Goal: Communication & Community: Share content

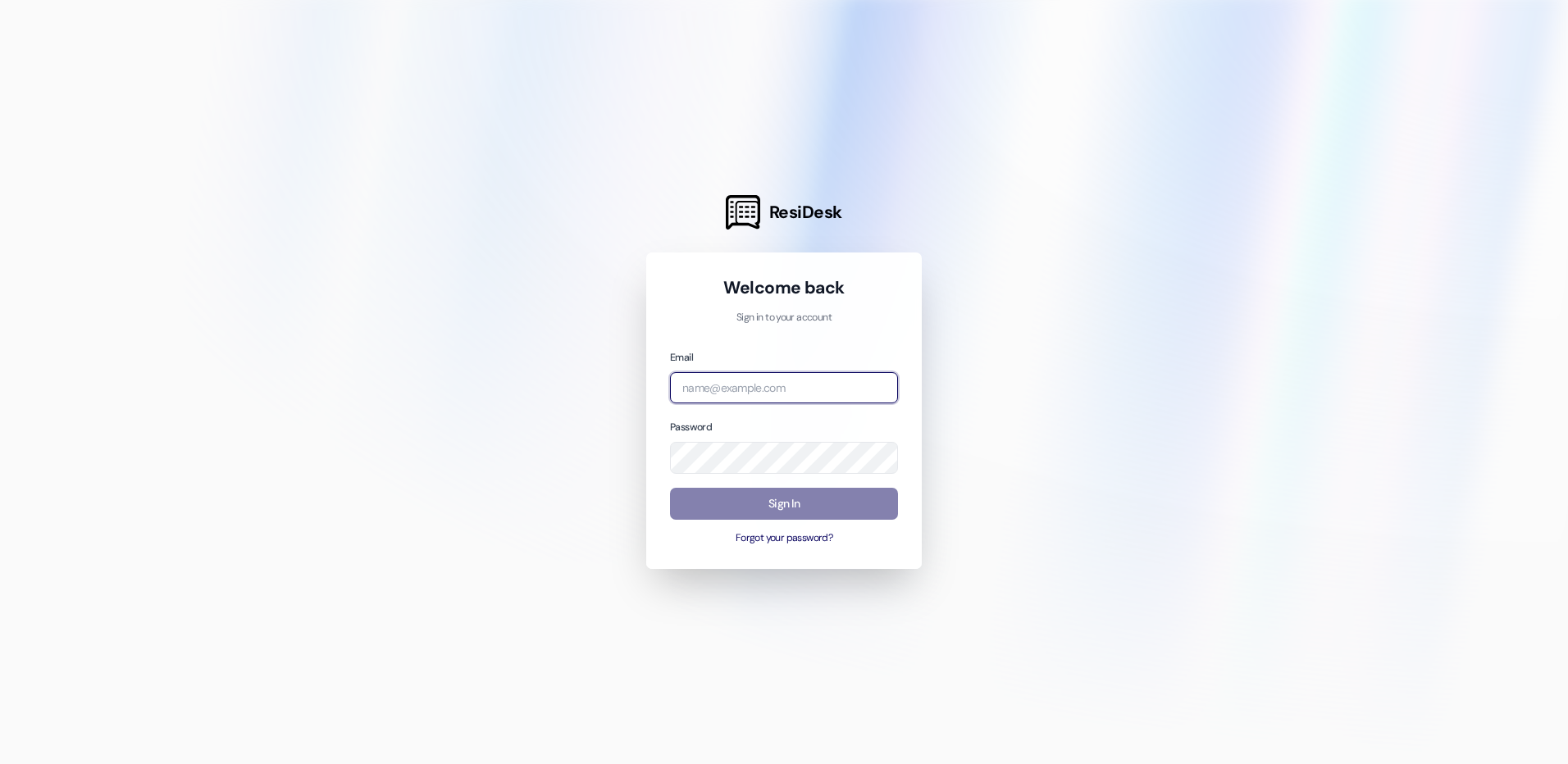
type input "[EMAIL_ADDRESS][DOMAIN_NAME]"
click at [1114, 441] on div at bounding box center [784, 382] width 1568 height 764
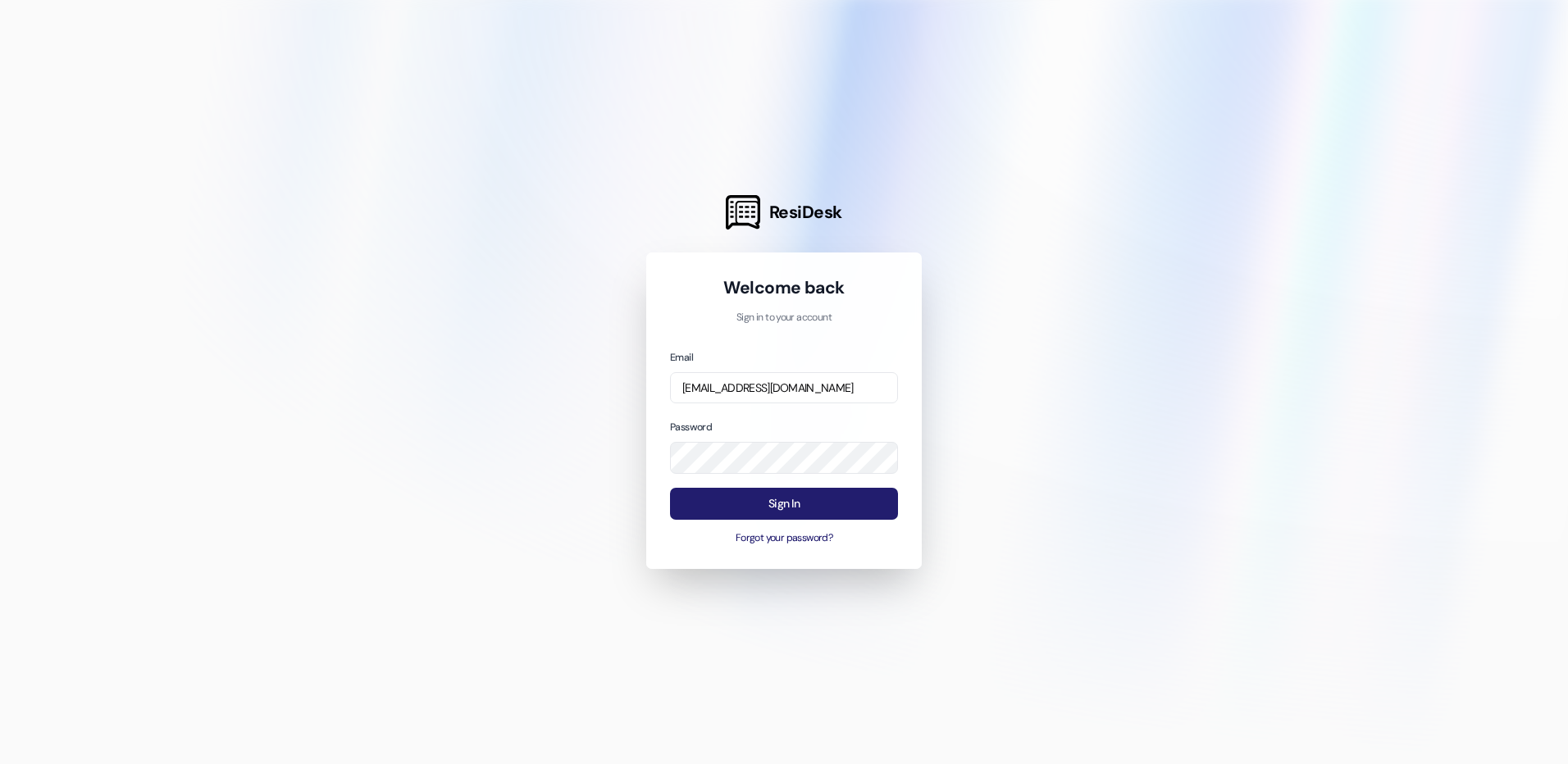
click at [783, 502] on button "Sign In" at bounding box center [784, 504] width 228 height 32
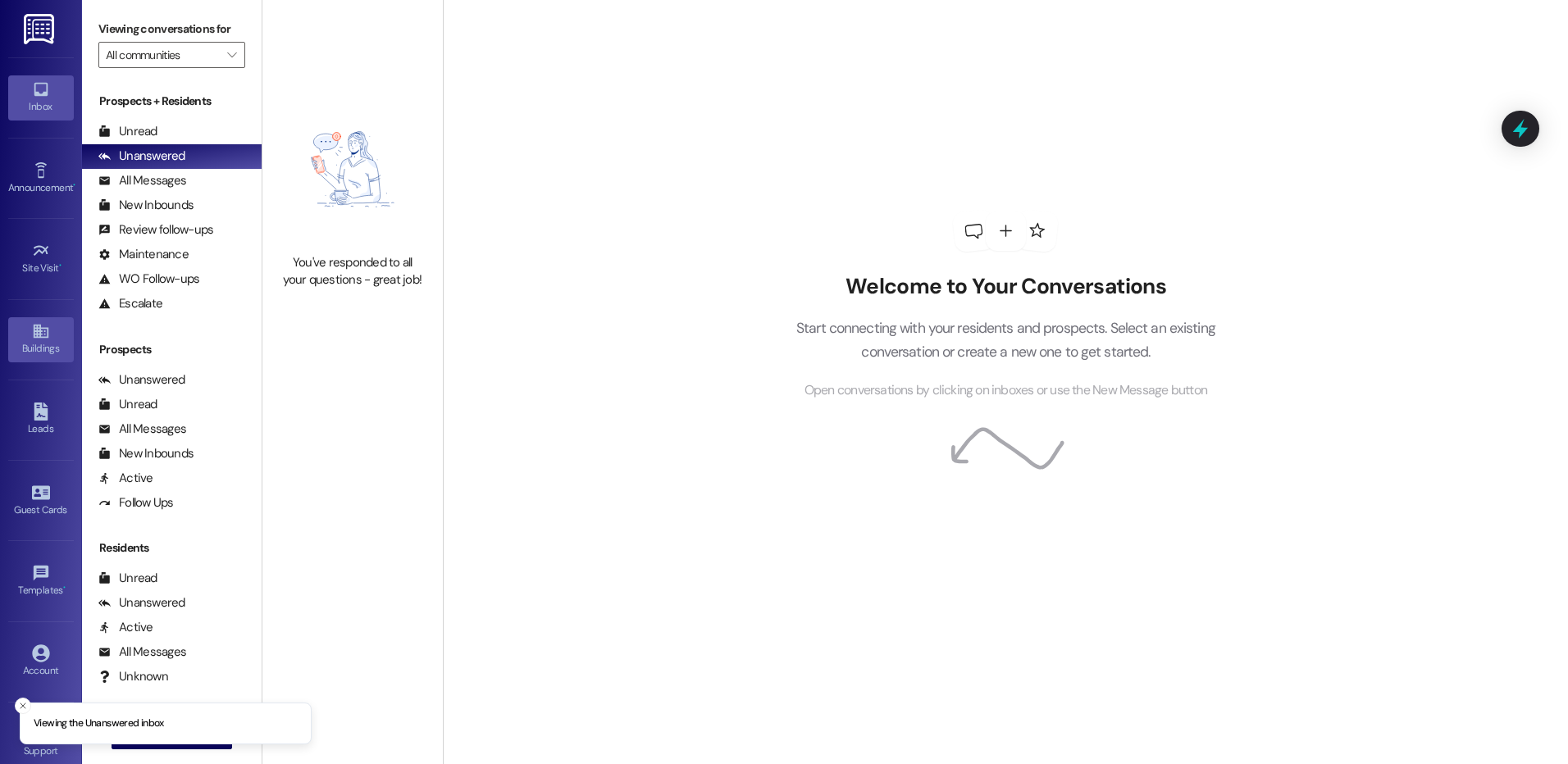
click at [35, 336] on icon at bounding box center [41, 331] width 15 height 14
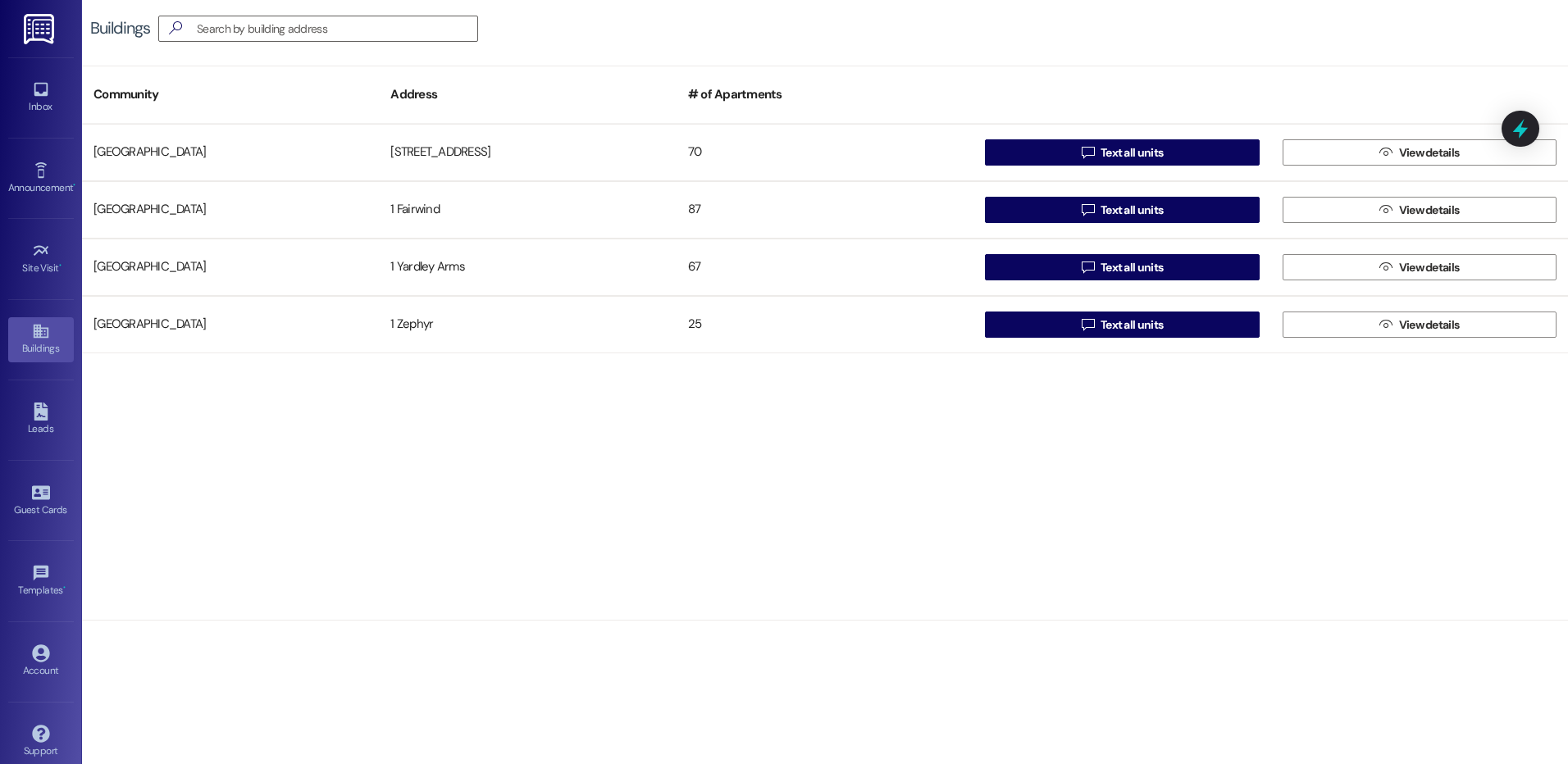
click at [833, 591] on div "[GEOGRAPHIC_DATA][STREET_ADDRESS]  Text all units  View details [GEOGRAPHIC_D…" at bounding box center [825, 372] width 1486 height 497
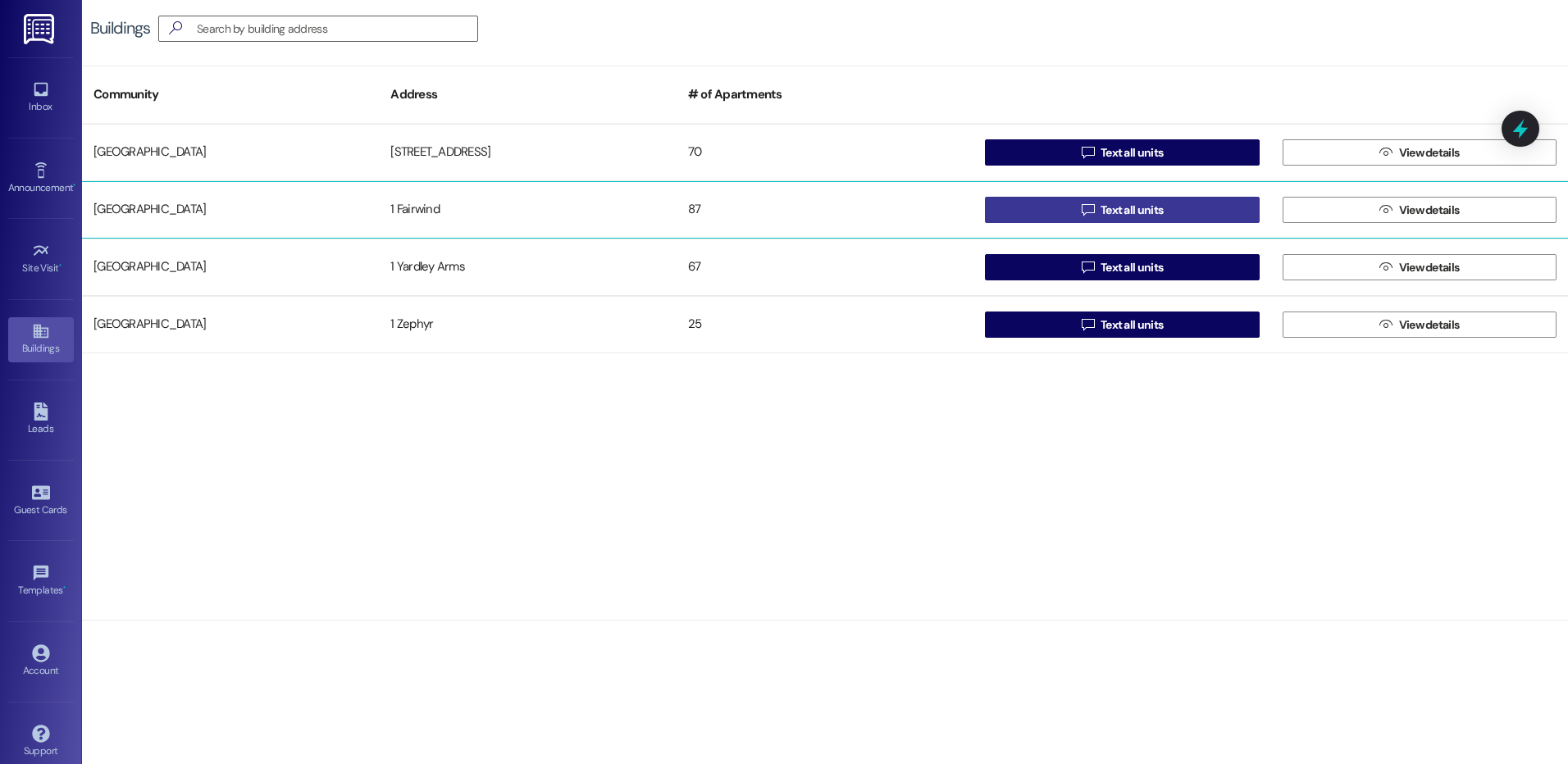
click at [1065, 214] on button " Text all units" at bounding box center [1122, 210] width 274 height 27
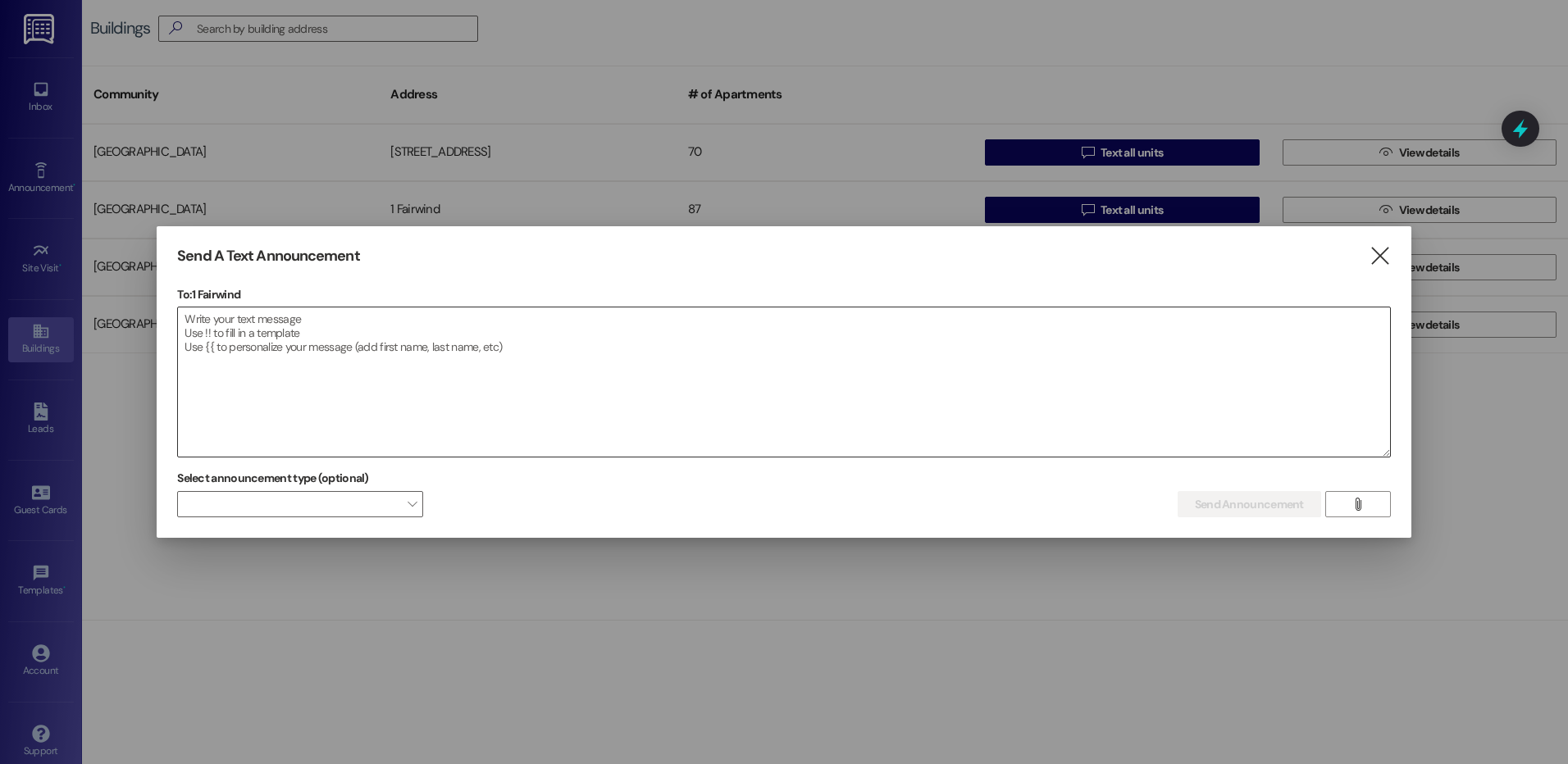
drag, startPoint x: 932, startPoint y: 324, endPoint x: 909, endPoint y: 325, distance: 23.0
click at [932, 324] on textarea at bounding box center [784, 382] width 1212 height 149
click at [757, 408] on textarea at bounding box center [784, 382] width 1212 height 149
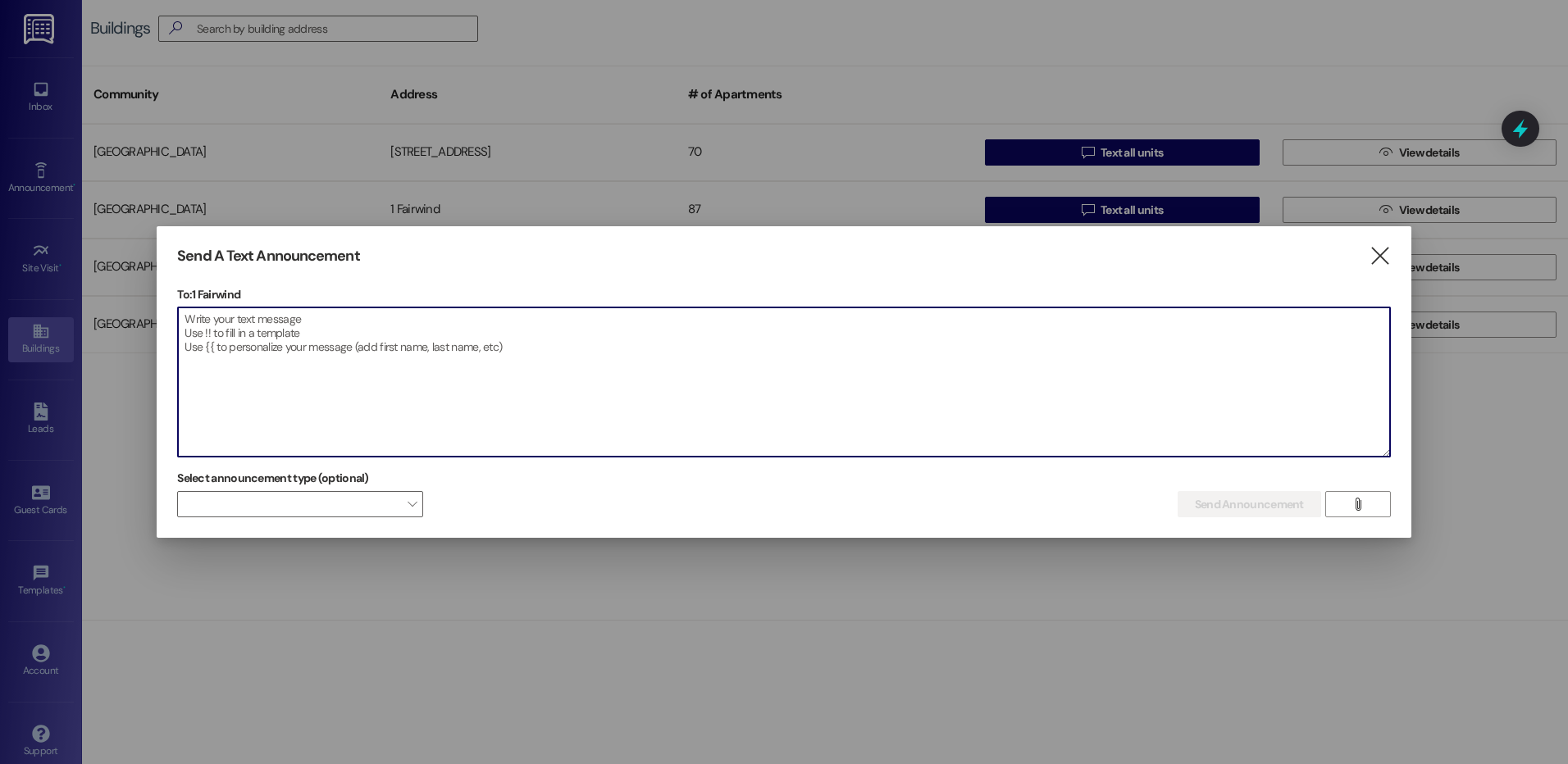
click at [805, 330] on textarea at bounding box center [784, 382] width 1212 height 149
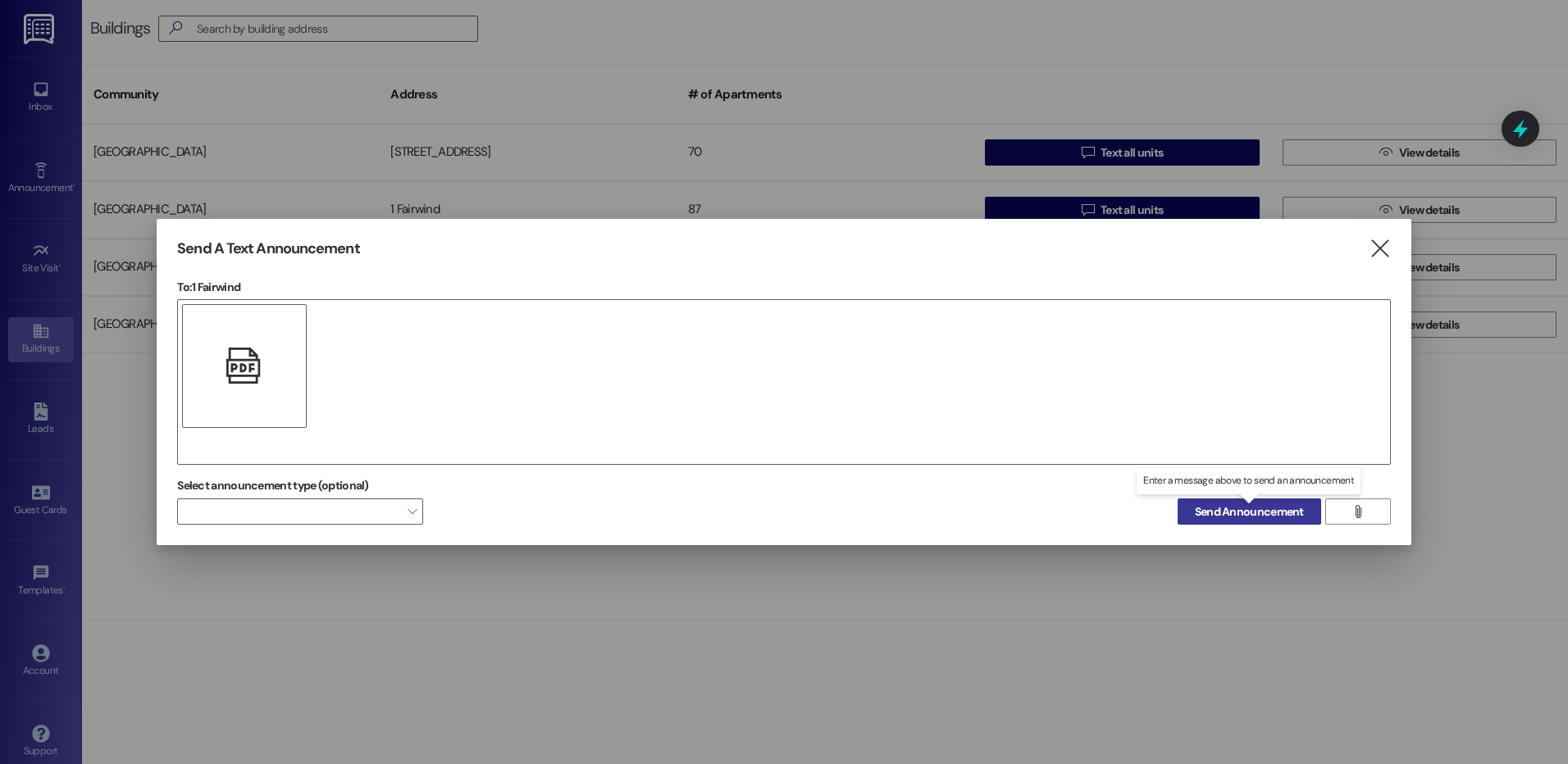
click at [1246, 509] on span "Send Announcement" at bounding box center [1249, 512] width 109 height 17
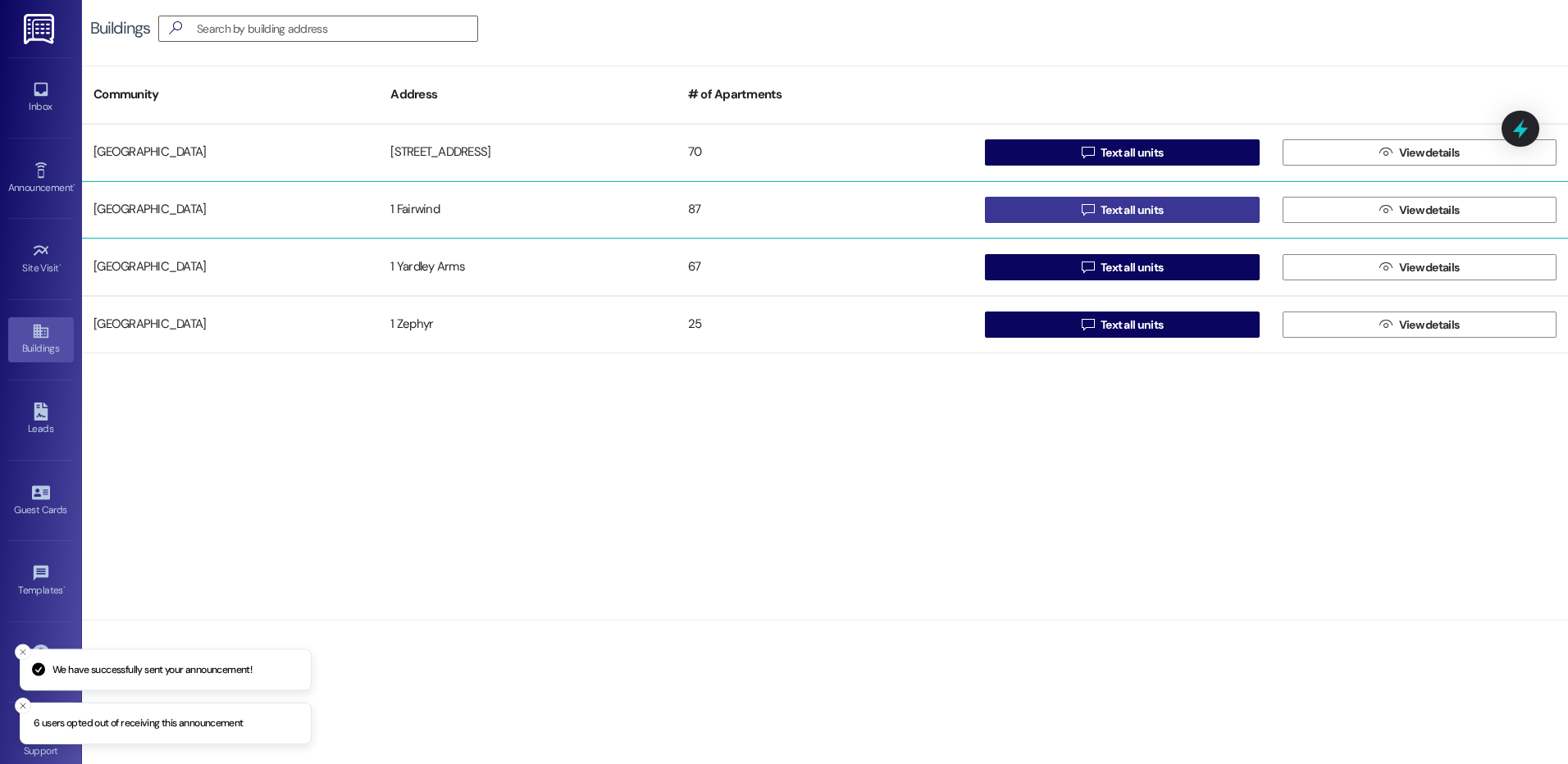
click at [1084, 211] on icon "" at bounding box center [1088, 210] width 12 height 13
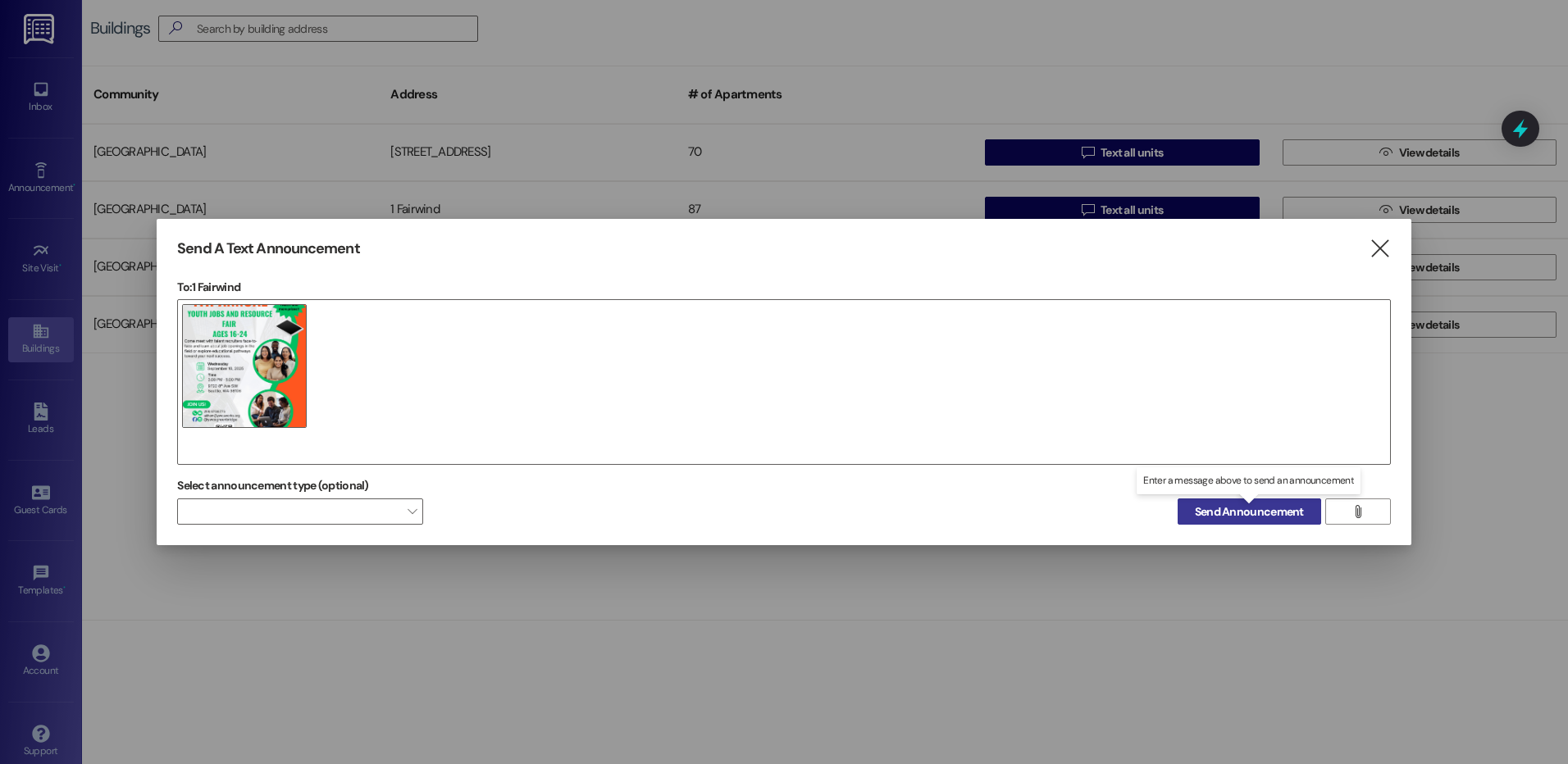
click at [1232, 510] on span "Send Announcement" at bounding box center [1249, 512] width 109 height 17
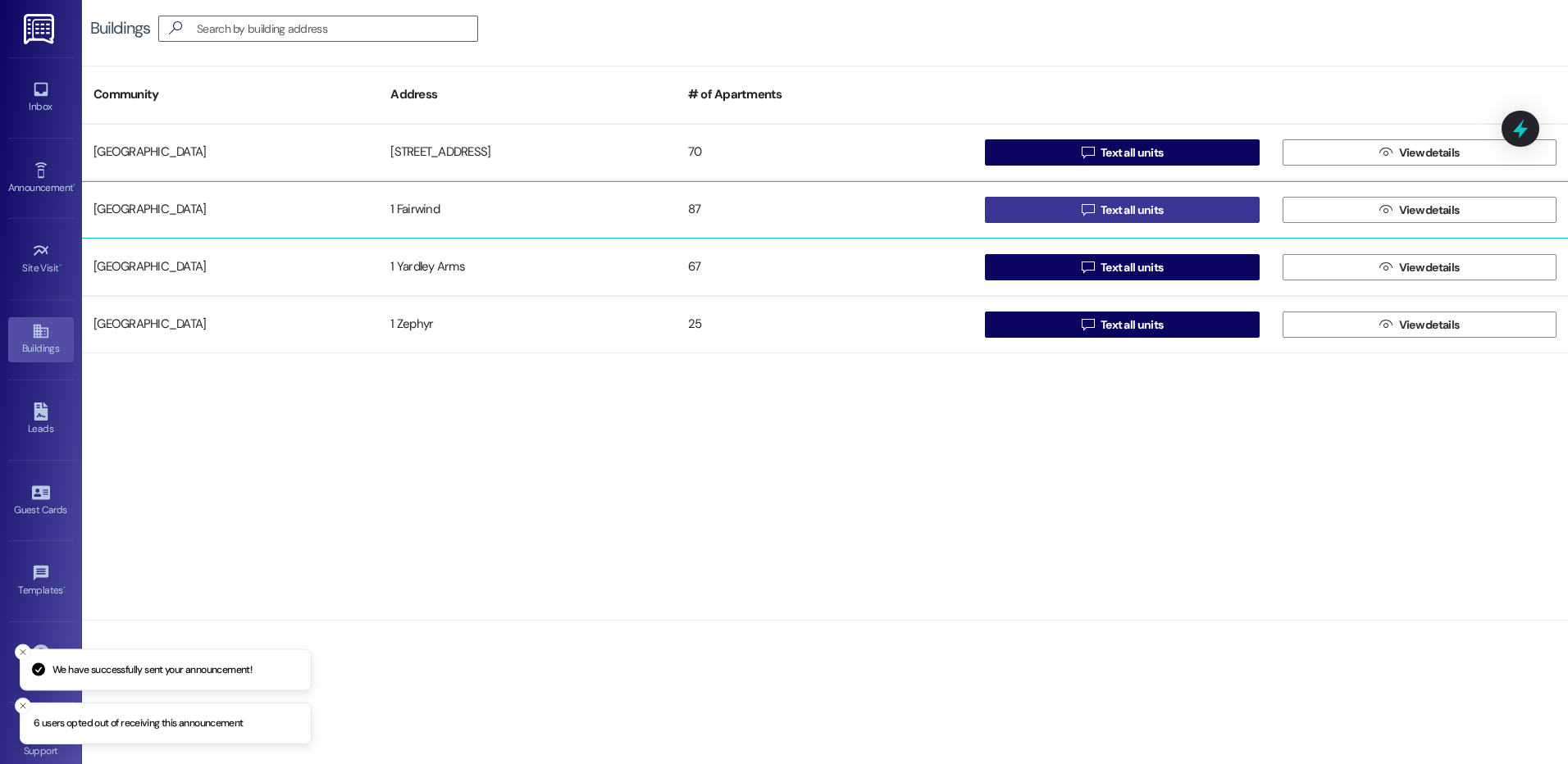
click at [1069, 211] on button " Text all units" at bounding box center [1122, 210] width 274 height 27
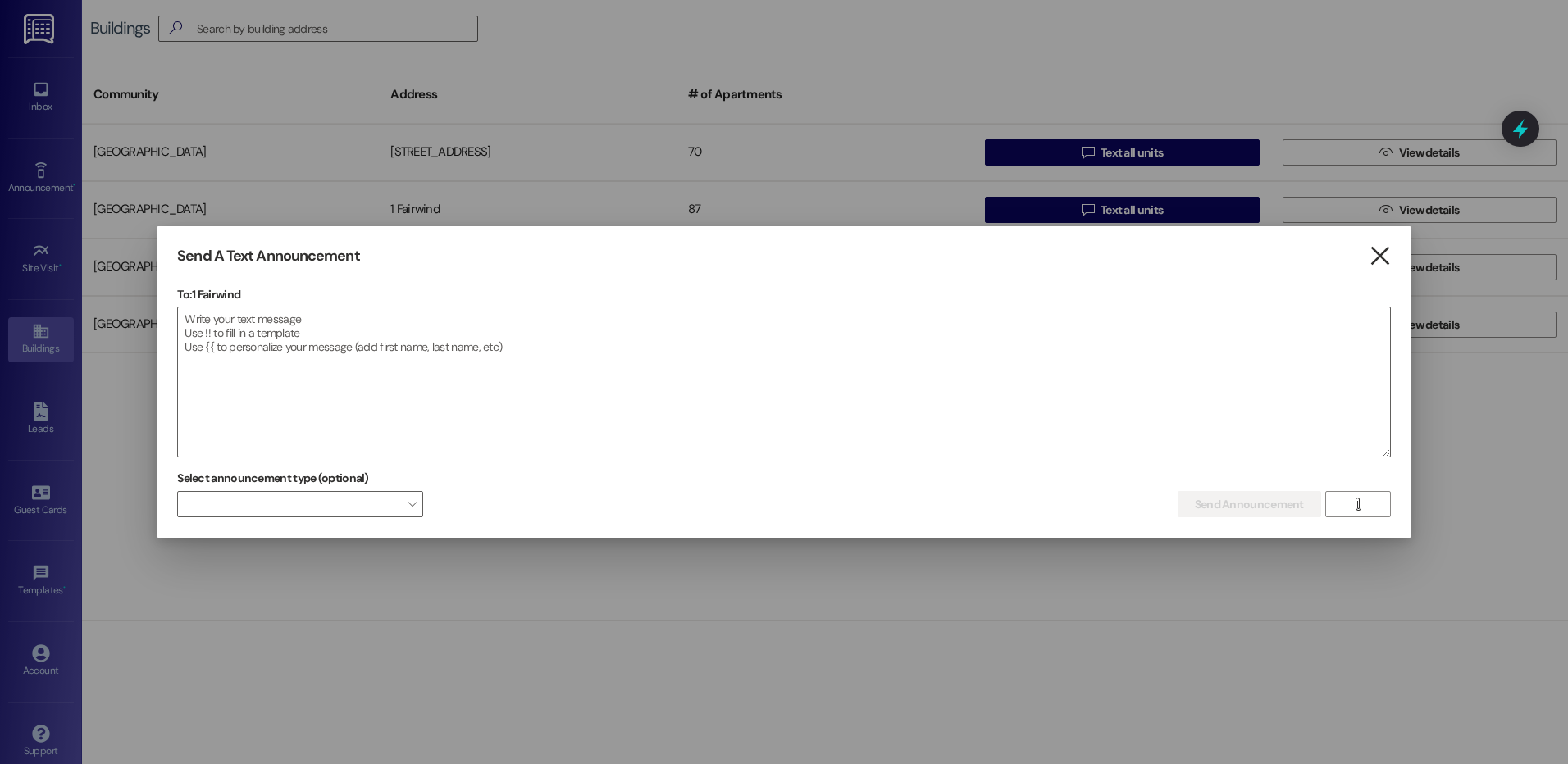
click at [1371, 255] on icon "" at bounding box center [1380, 256] width 22 height 17
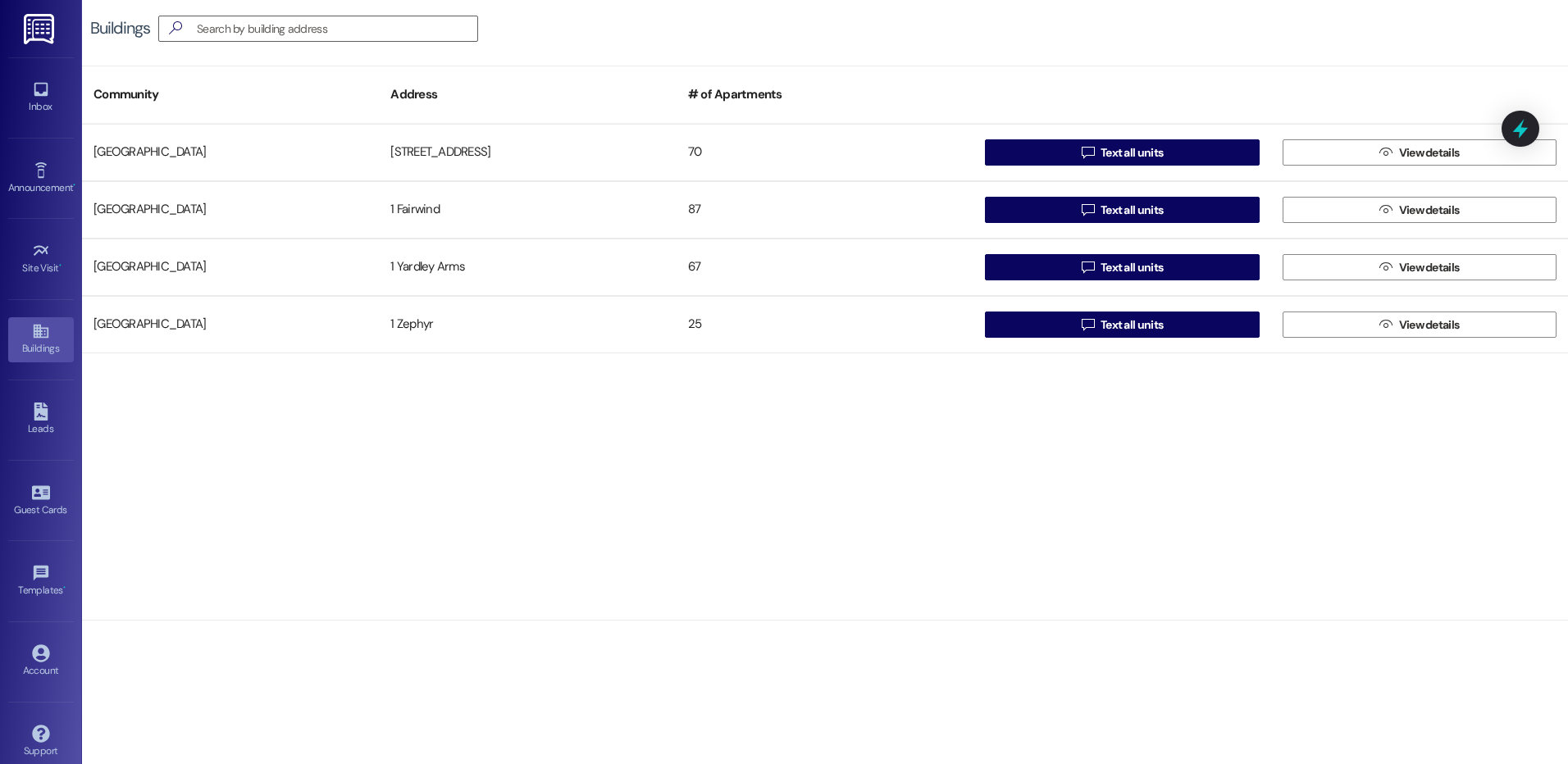
click at [743, 494] on div "[GEOGRAPHIC_DATA][STREET_ADDRESS]  Text all units  View details [GEOGRAPHIC_D…" at bounding box center [825, 372] width 1486 height 497
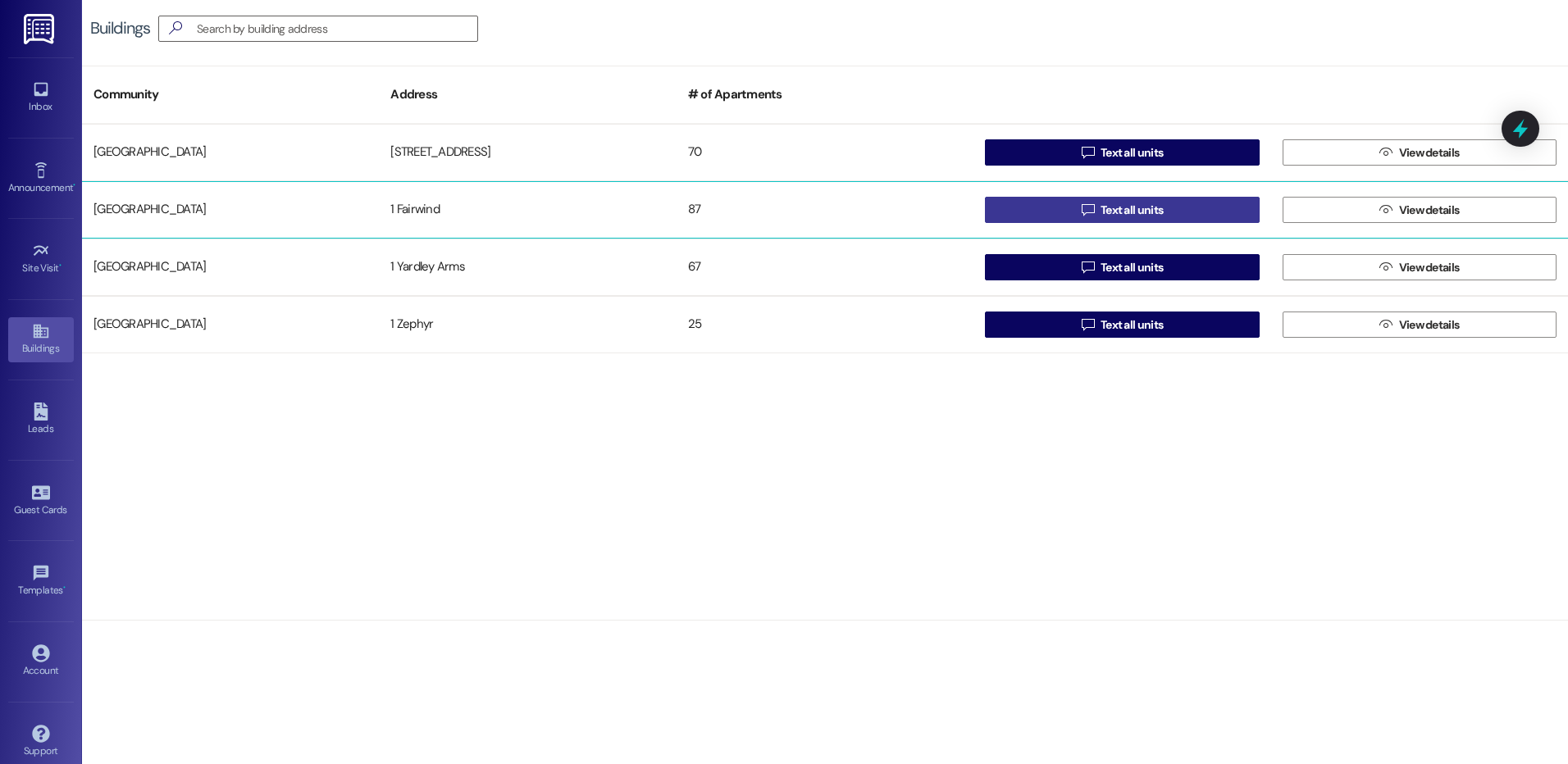
click at [1060, 216] on button " Text all units" at bounding box center [1122, 210] width 274 height 27
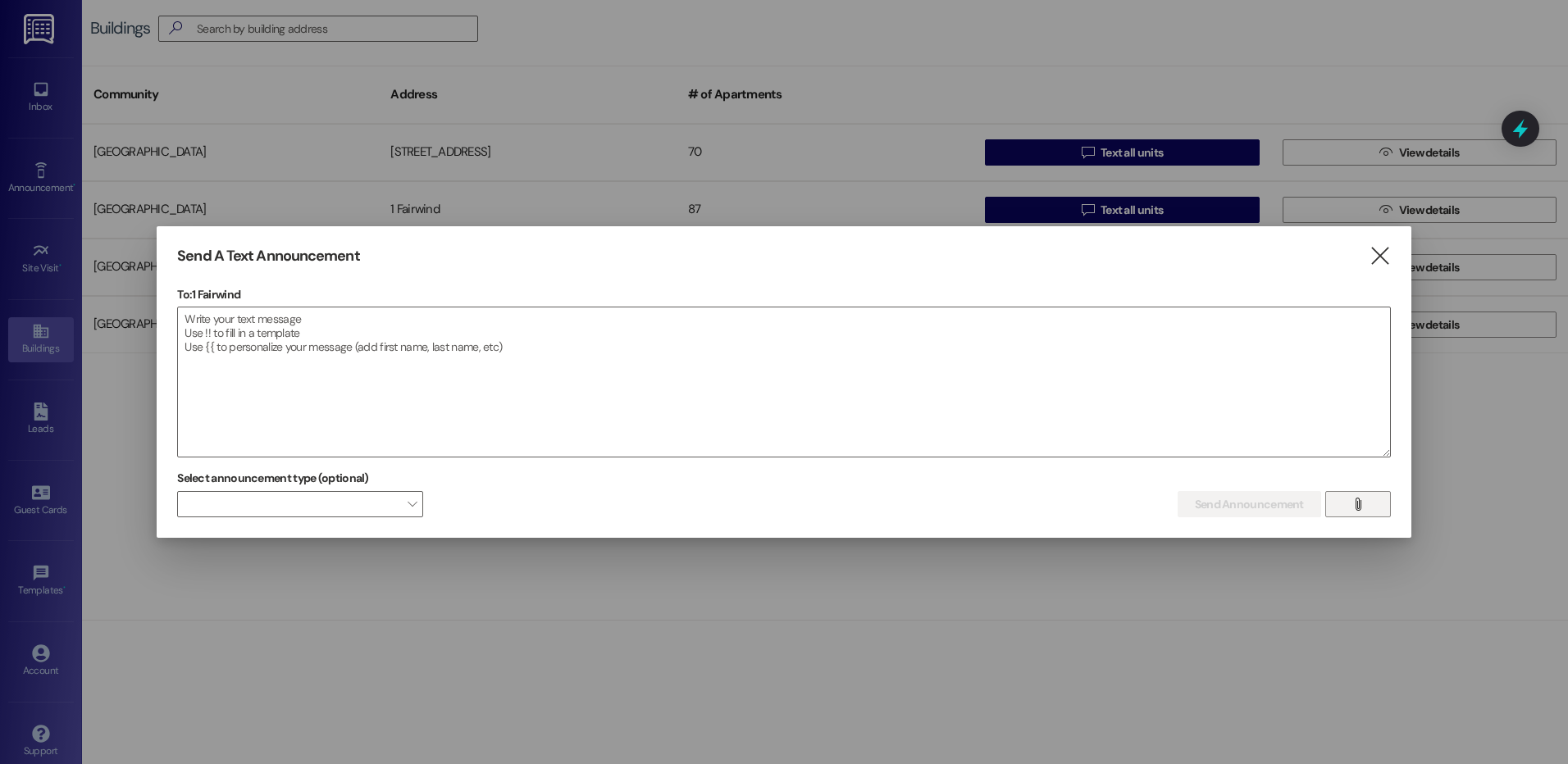
click at [1361, 510] on icon "" at bounding box center [1357, 504] width 12 height 13
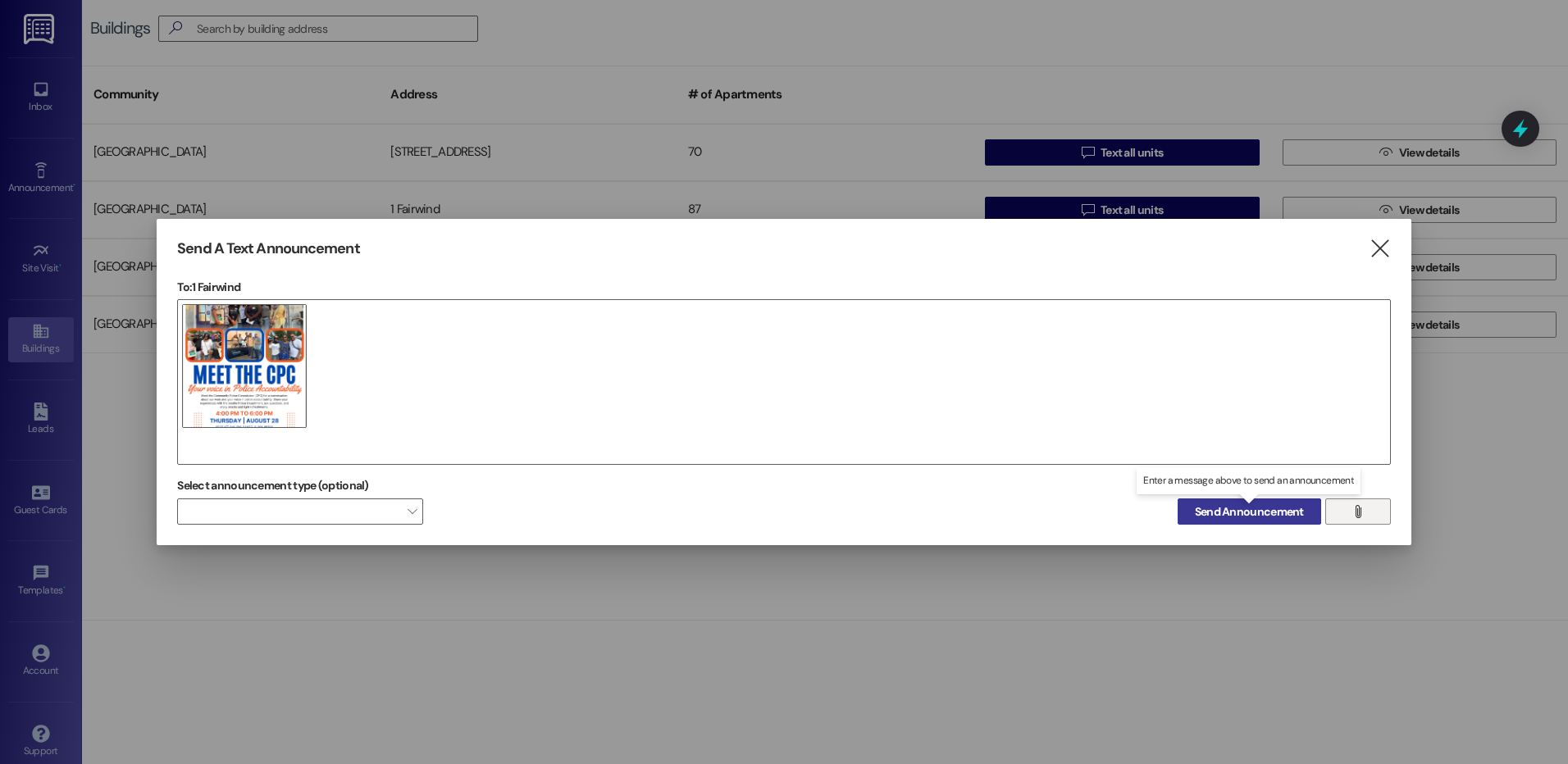
click at [1215, 516] on span "Send Announcement" at bounding box center [1249, 512] width 109 height 17
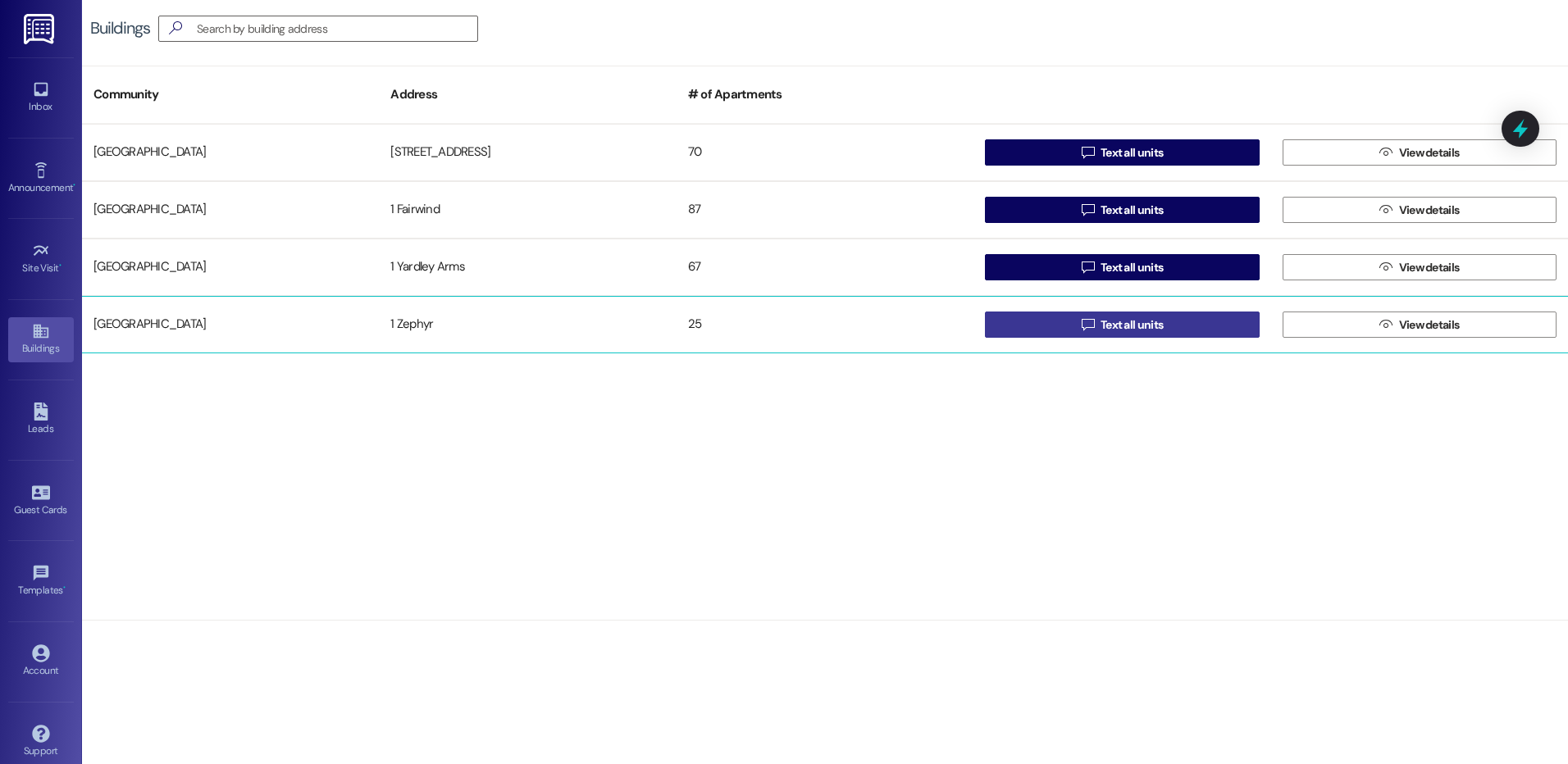
click at [1059, 317] on button " Text all units" at bounding box center [1122, 325] width 274 height 27
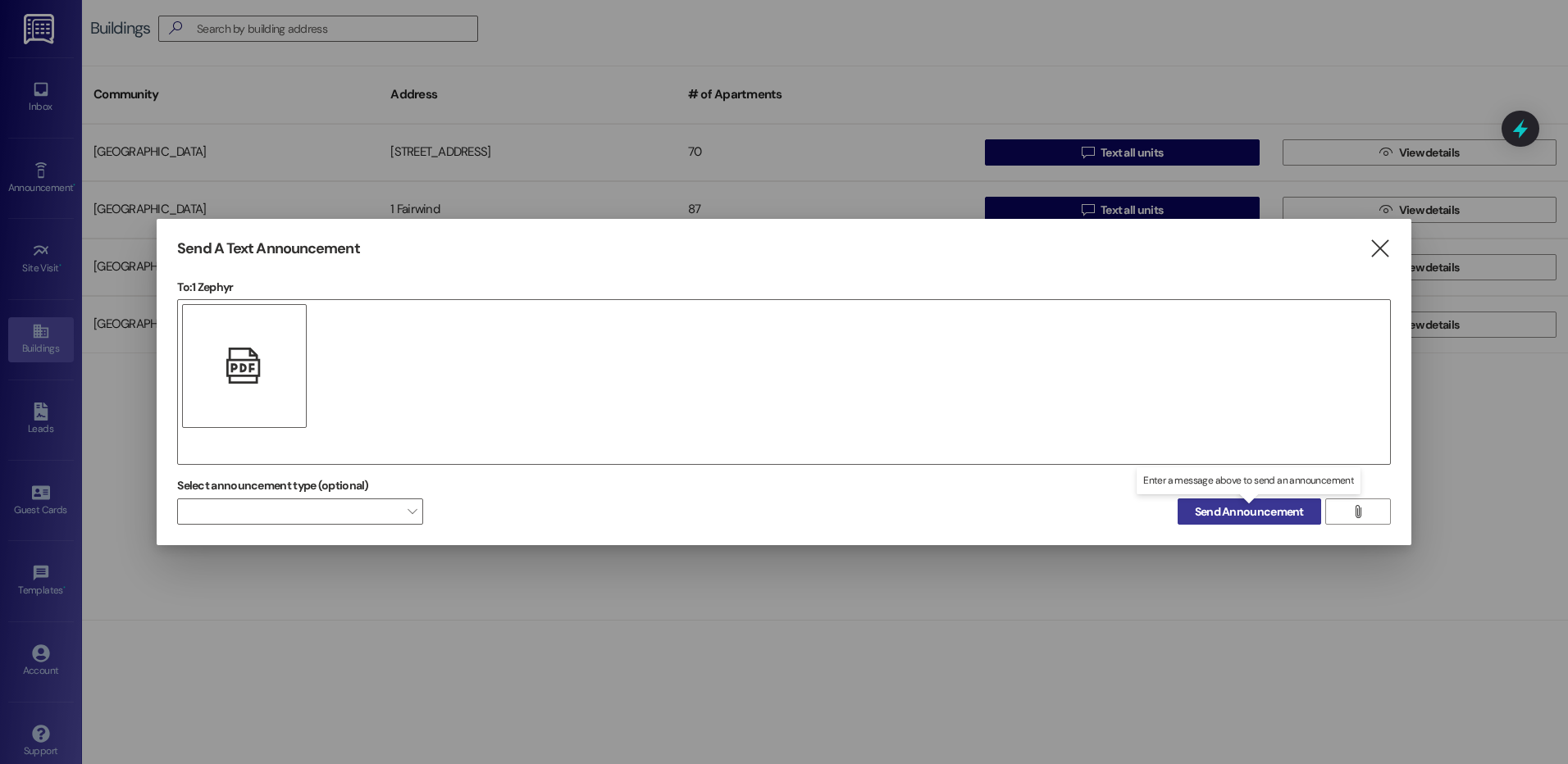
click at [1264, 509] on span "Send Announcement" at bounding box center [1249, 512] width 109 height 17
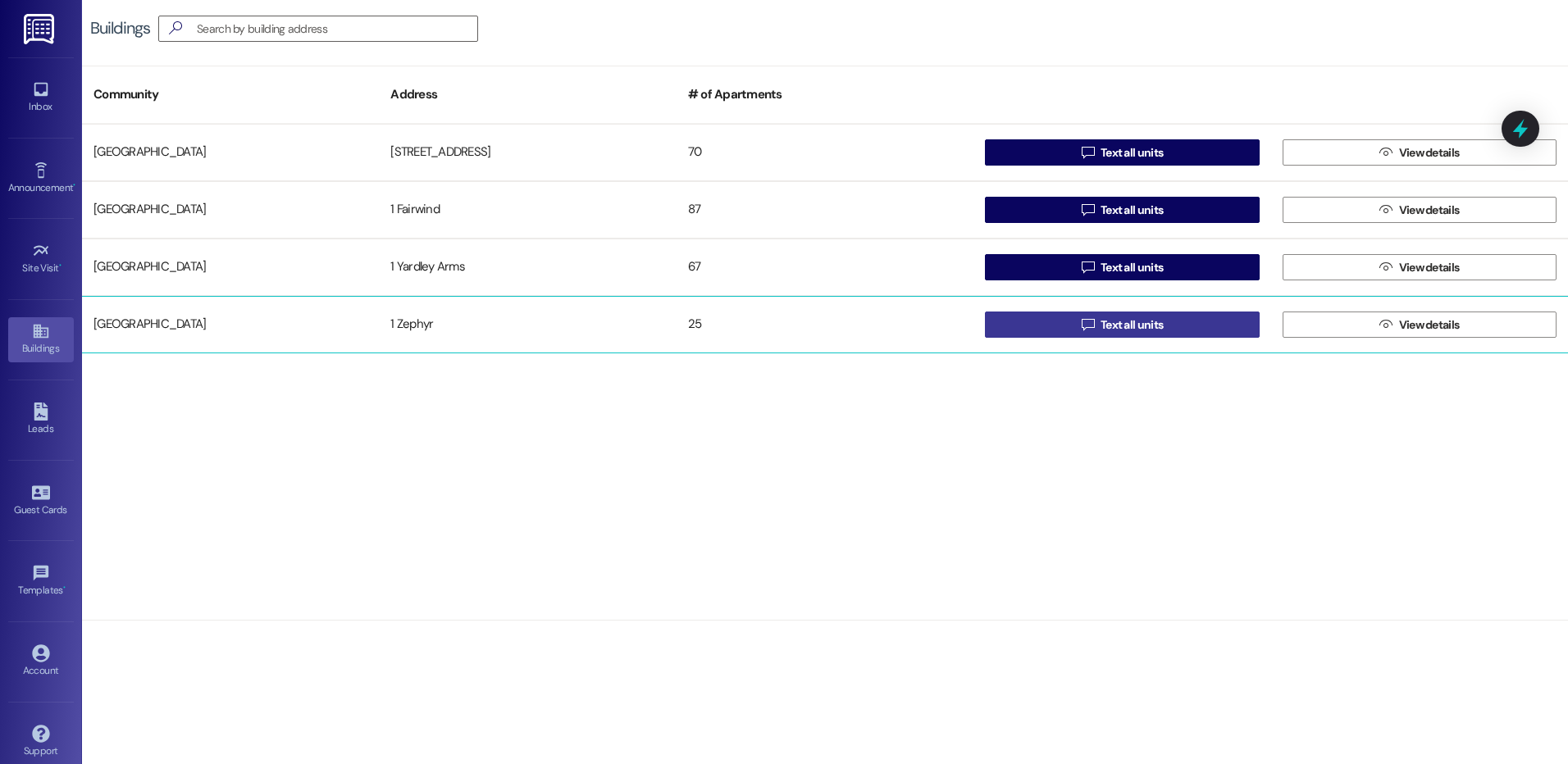
click at [1187, 324] on button " Text all units" at bounding box center [1122, 325] width 274 height 27
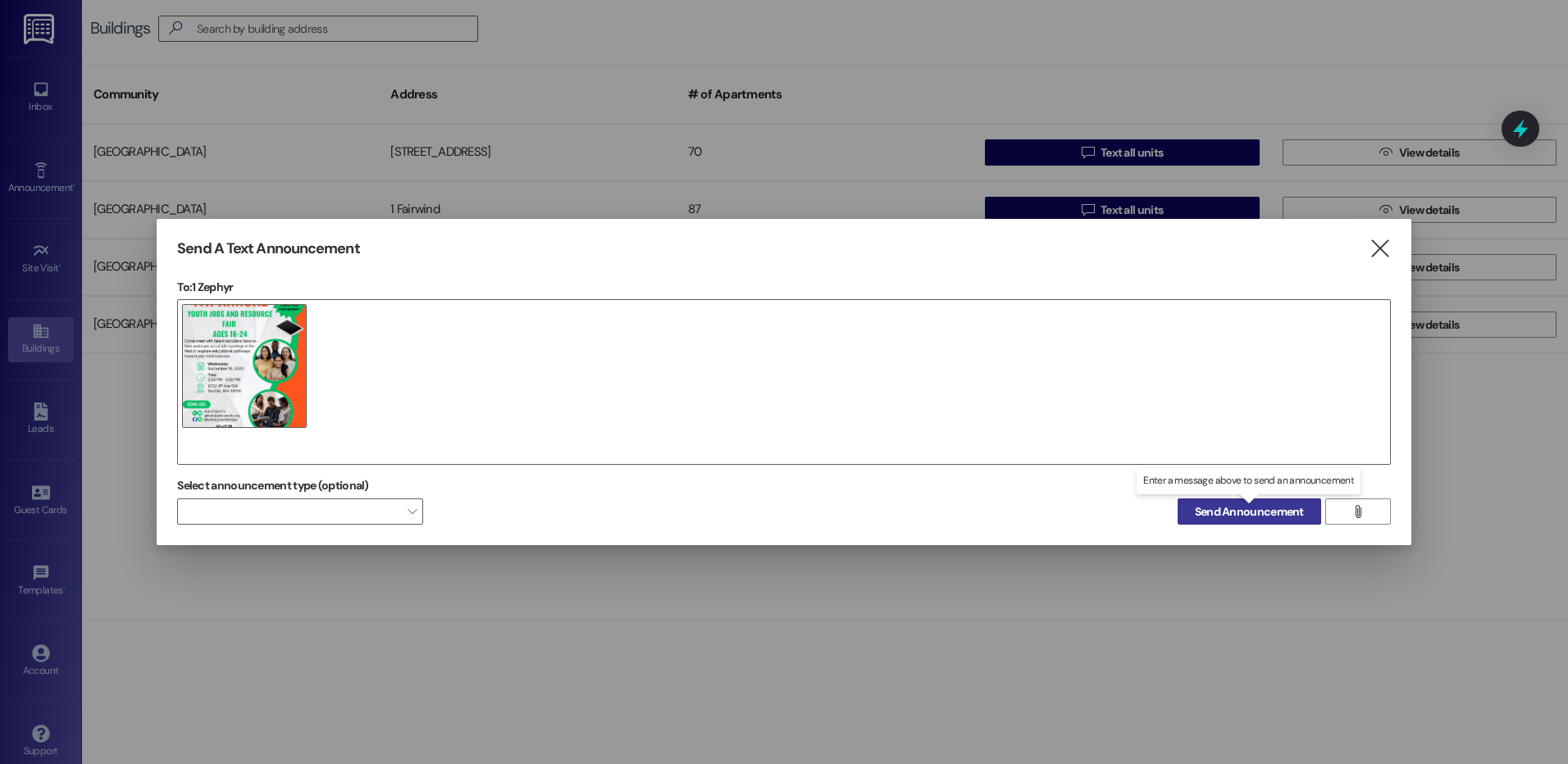
click at [1254, 505] on span "Send Announcement" at bounding box center [1249, 512] width 109 height 17
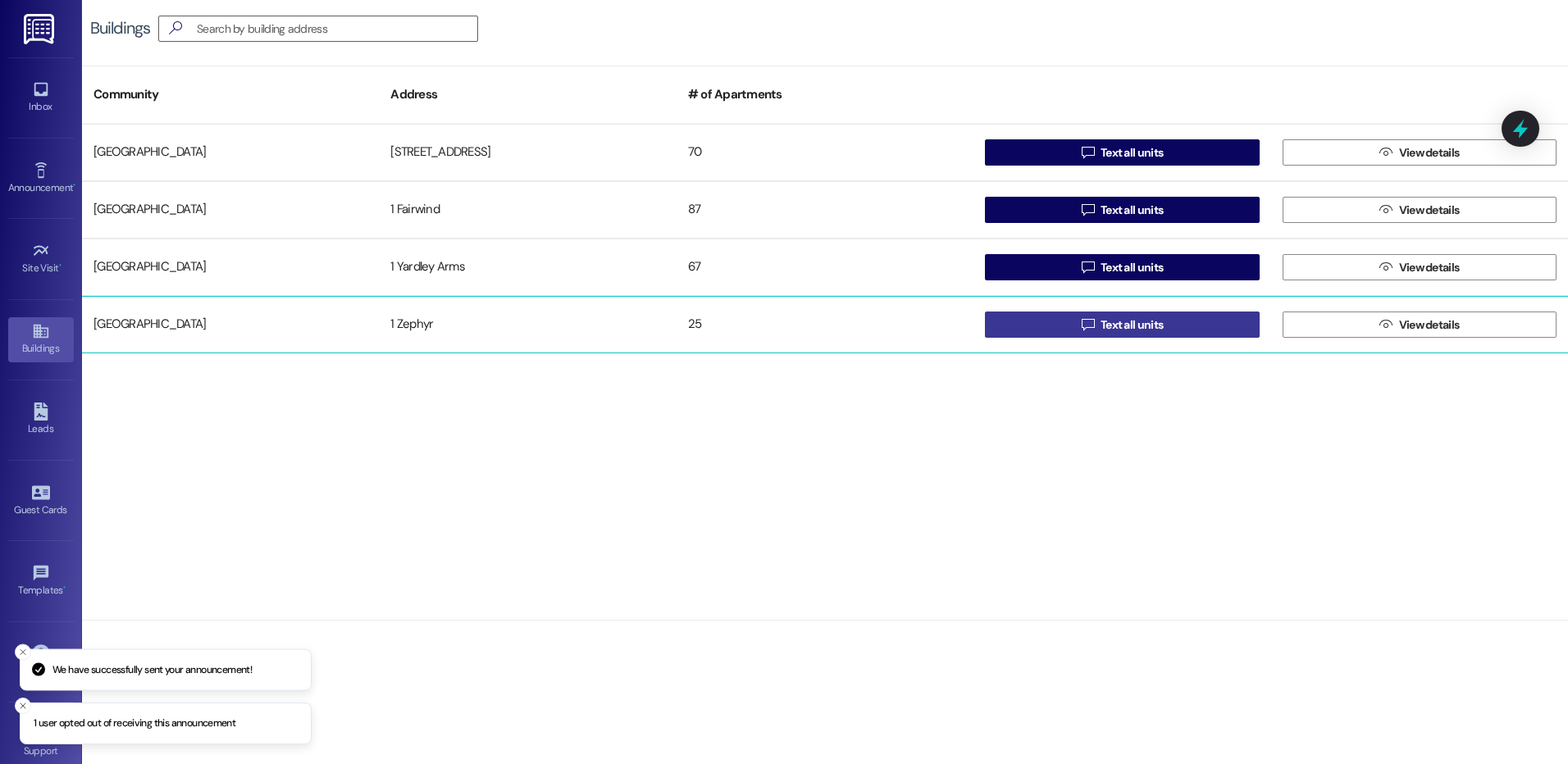
click at [1147, 329] on span "Text all units" at bounding box center [1132, 325] width 62 height 17
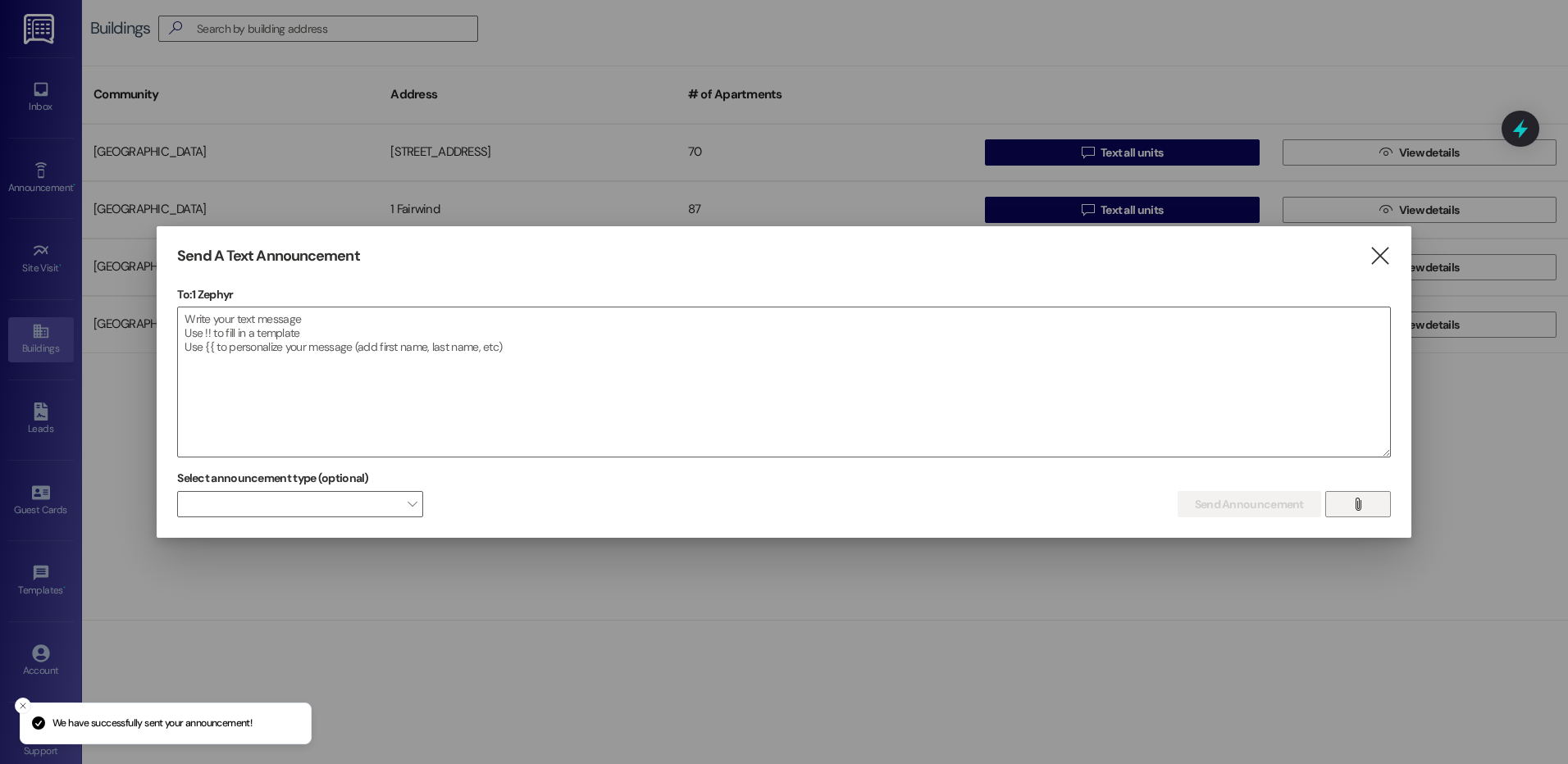
click at [1361, 493] on span "" at bounding box center [1357, 504] width 19 height 25
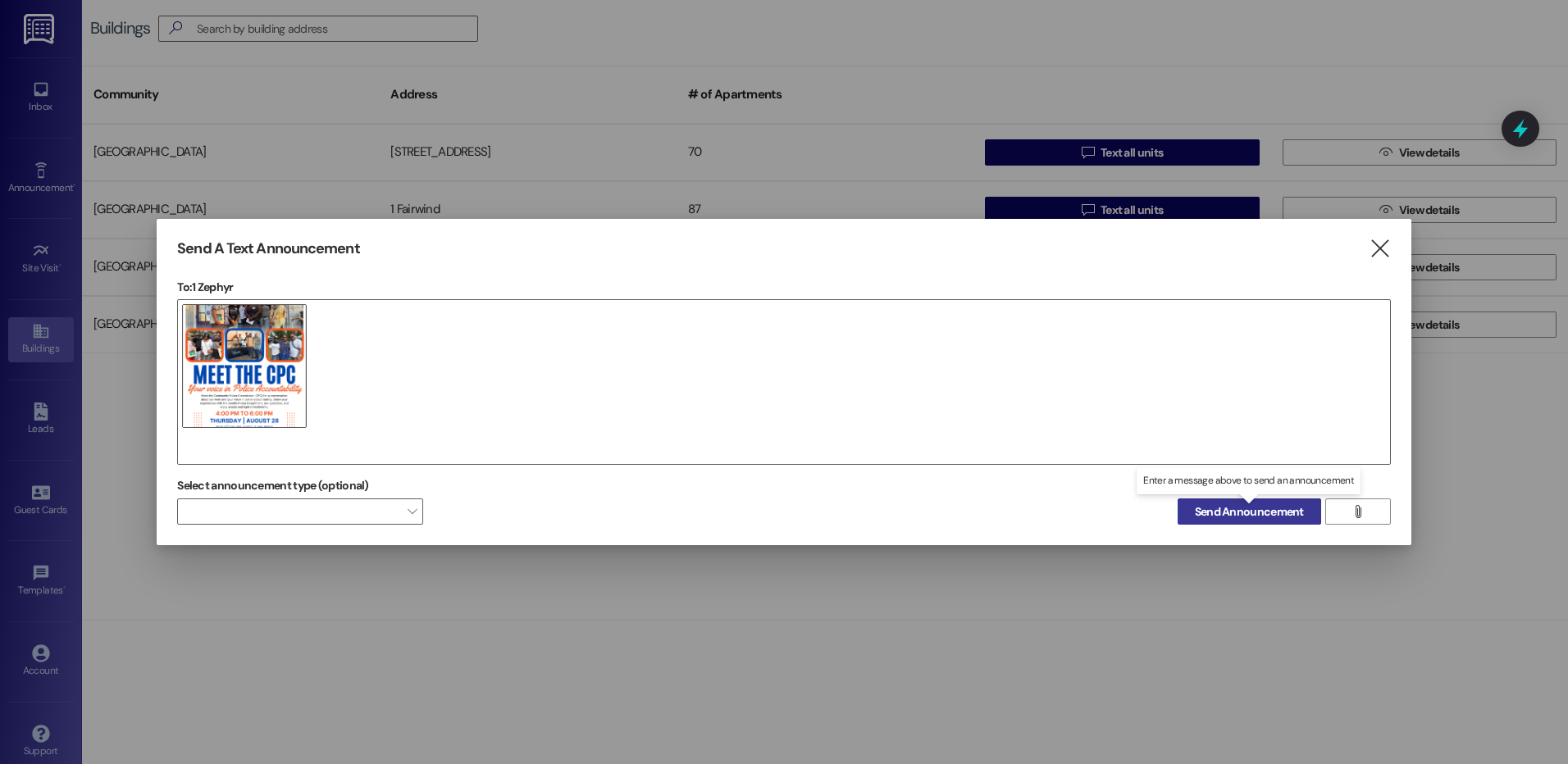
click at [1241, 519] on span "Send Announcement" at bounding box center [1249, 512] width 109 height 17
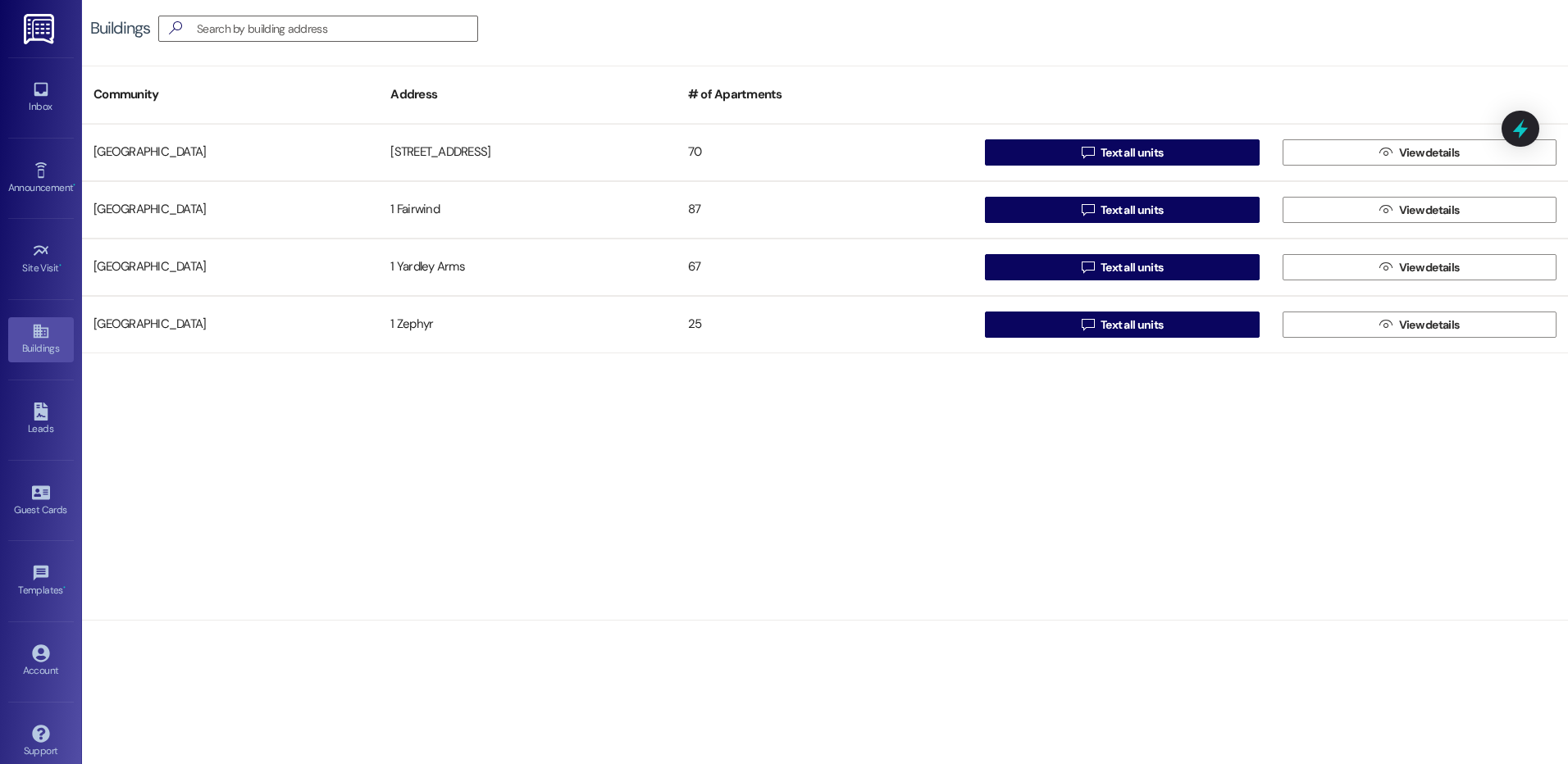
click at [640, 632] on div "Buildings  Community Address # of Apartments [GEOGRAPHIC_DATA][STREET_ADDRESS]…" at bounding box center [825, 382] width 1486 height 764
click at [39, 76] on link "Inbox" at bounding box center [41, 97] width 66 height 44
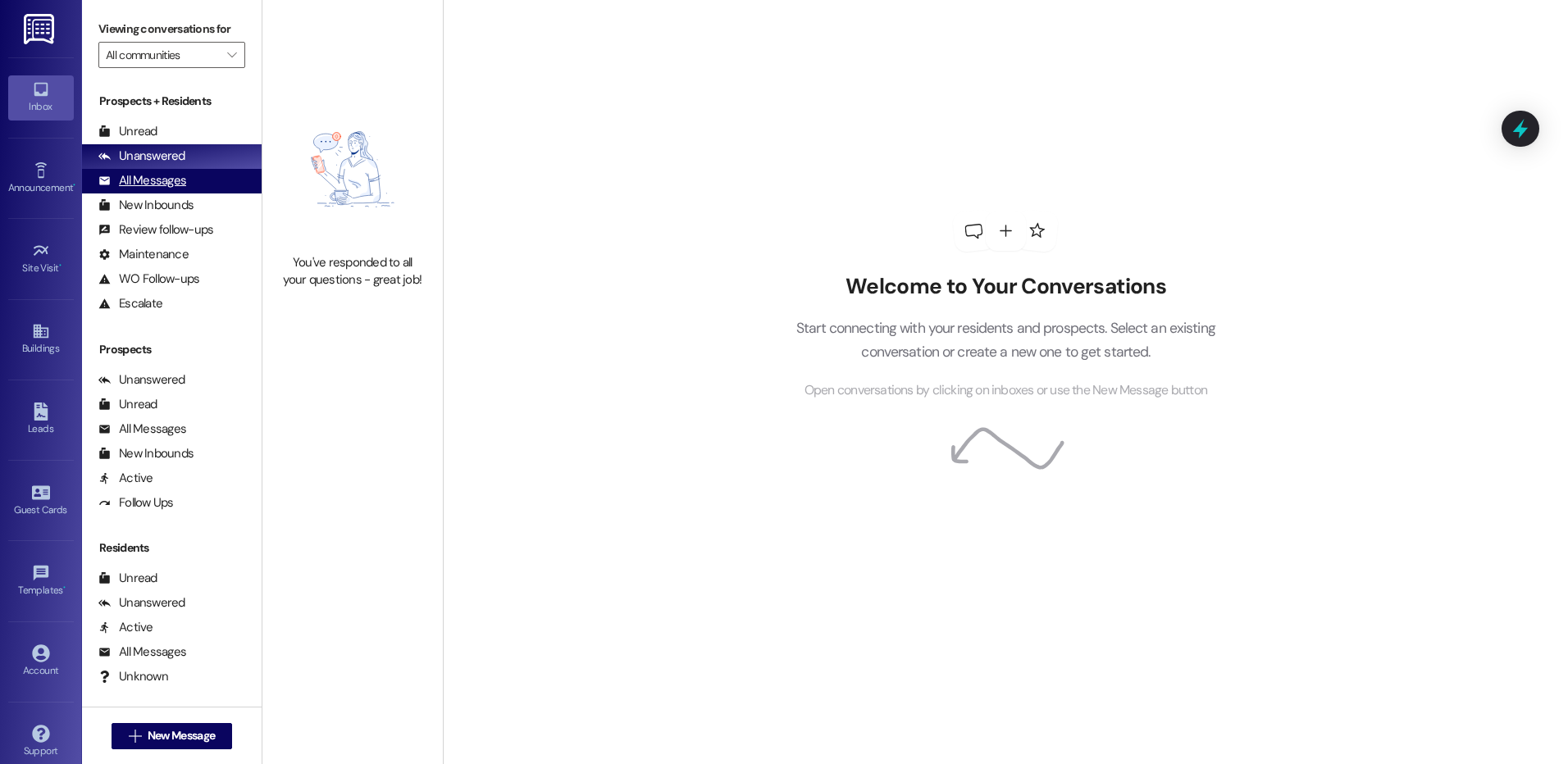
click at [122, 175] on div "All Messages" at bounding box center [143, 181] width 88 height 17
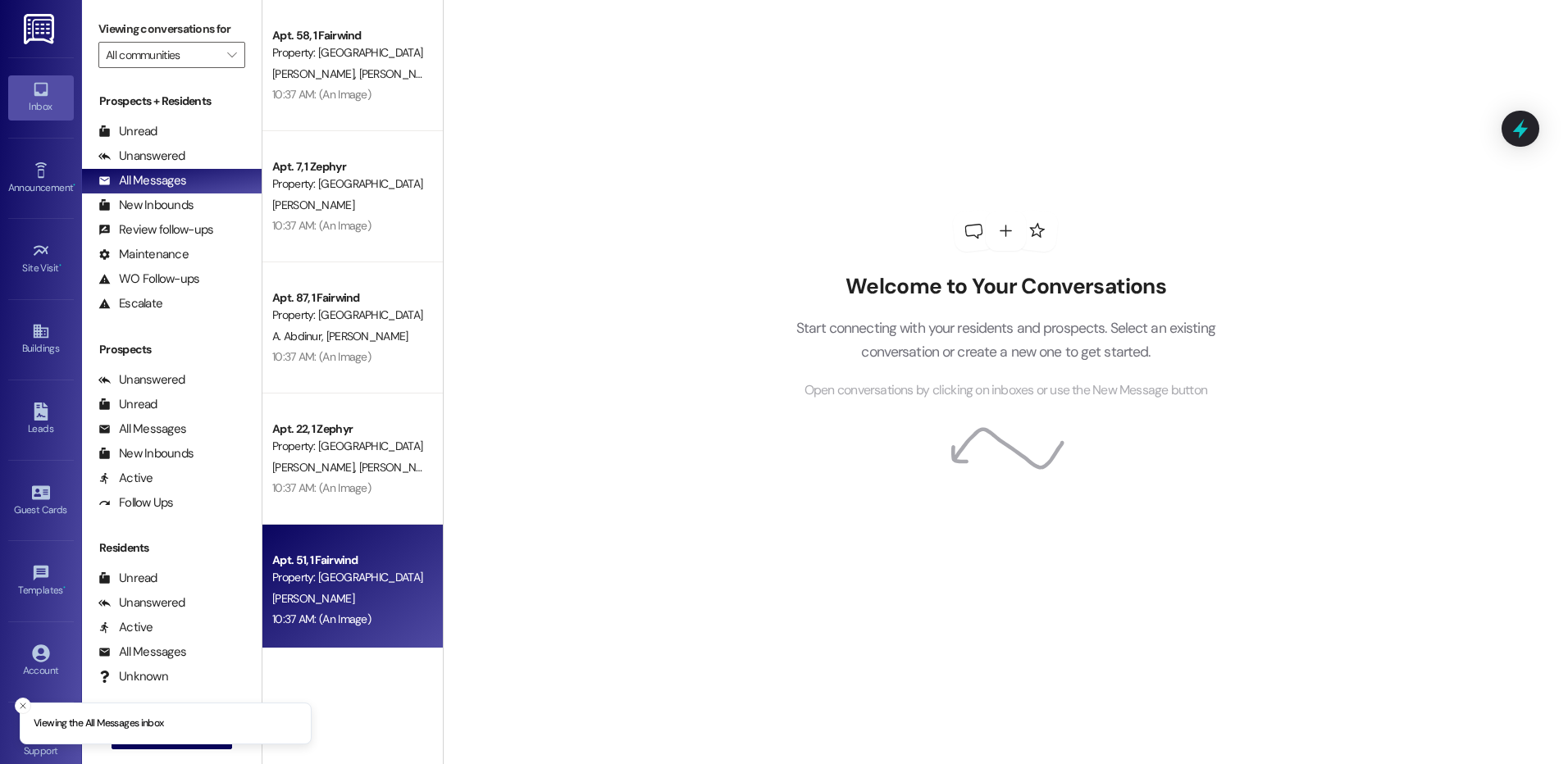
click at [373, 582] on div "Property: [GEOGRAPHIC_DATA]" at bounding box center [348, 577] width 152 height 17
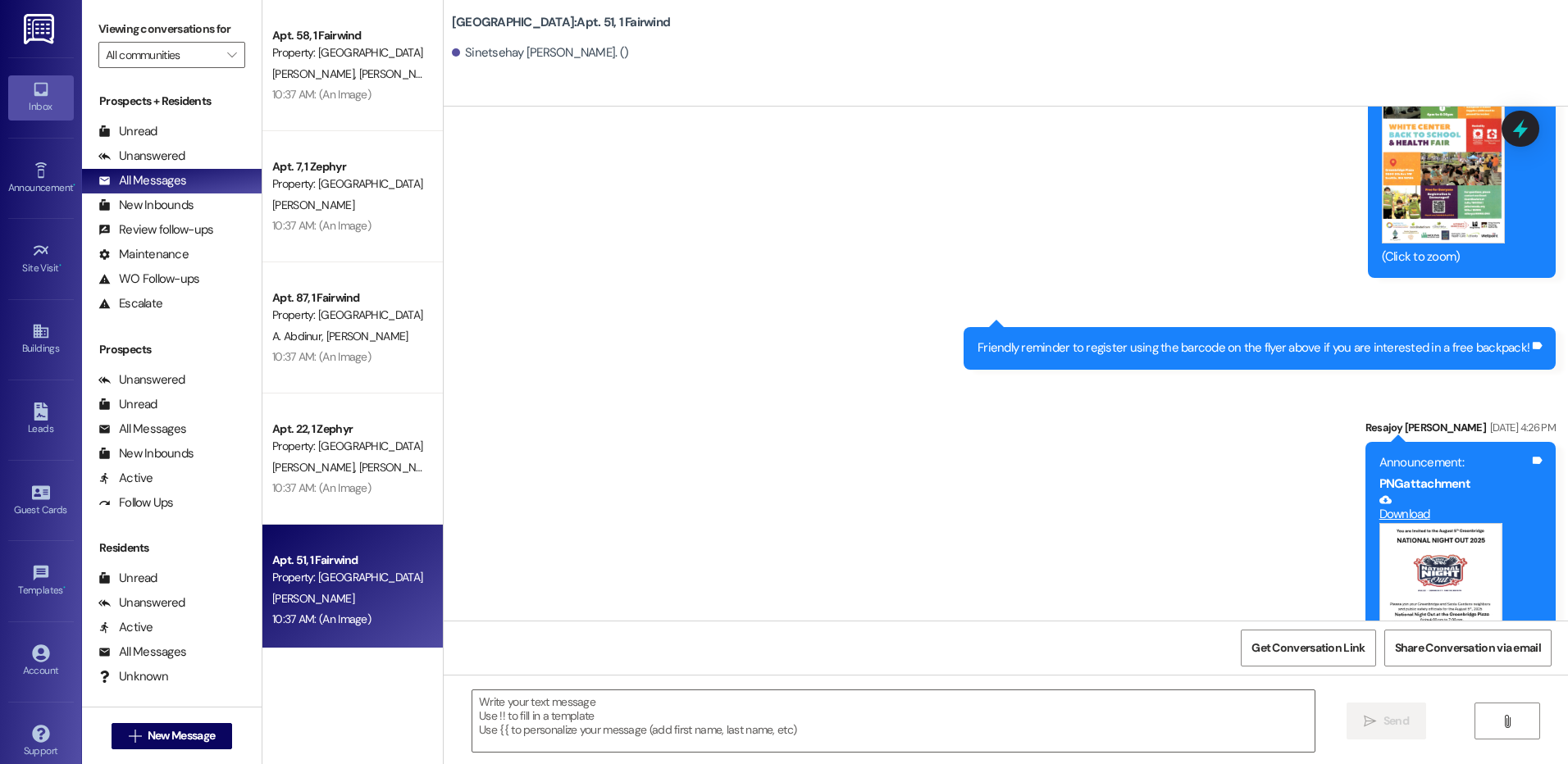
scroll to position [7692, 0]
